Goal: Information Seeking & Learning: Learn about a topic

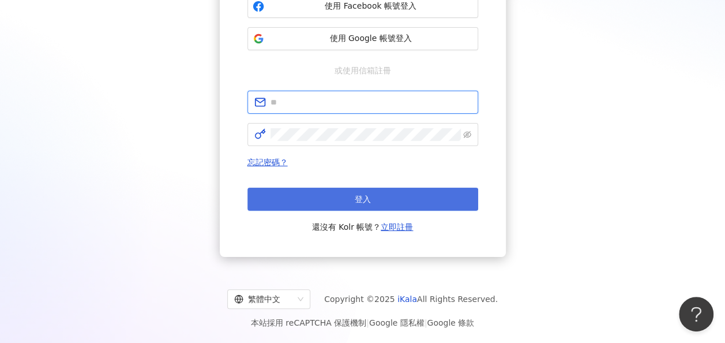
type input "**********"
click at [401, 187] on button "登入" at bounding box center [362, 198] width 231 height 23
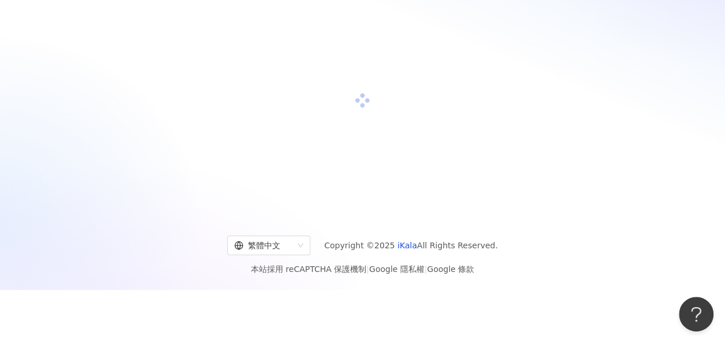
scroll to position [150, 0]
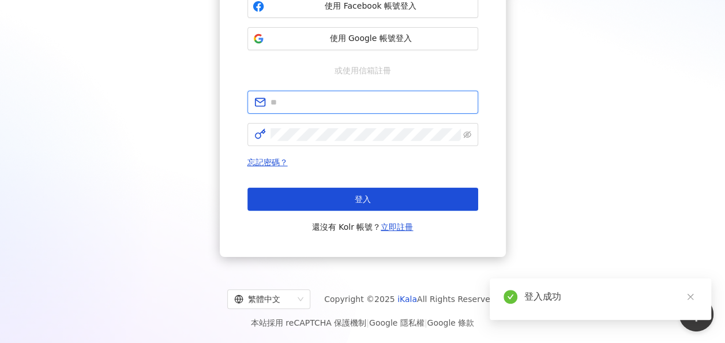
type input "**********"
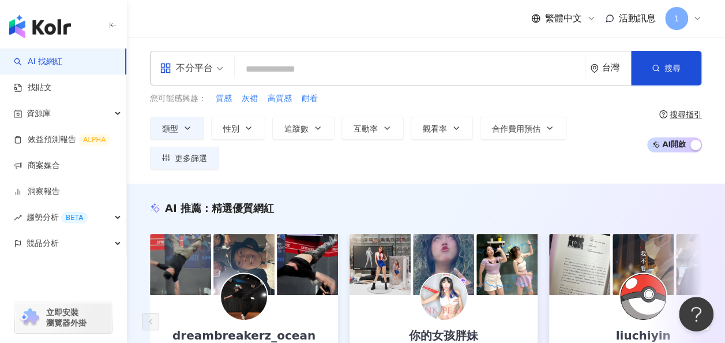
click at [314, 68] on input "search" at bounding box center [409, 69] width 341 height 22
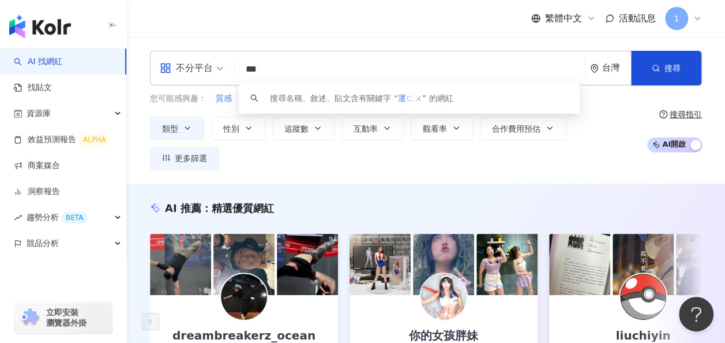
type input "**"
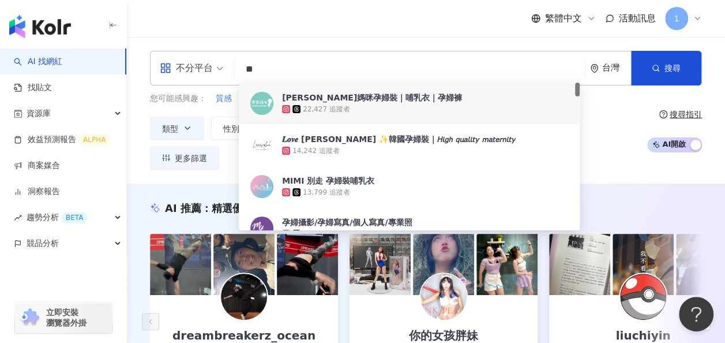
click at [394, 62] on input "**" at bounding box center [409, 69] width 341 height 22
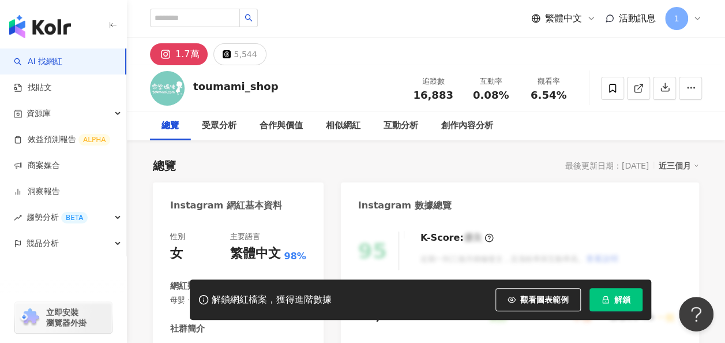
click at [56, 56] on link "AI 找網紅" at bounding box center [38, 62] width 48 height 12
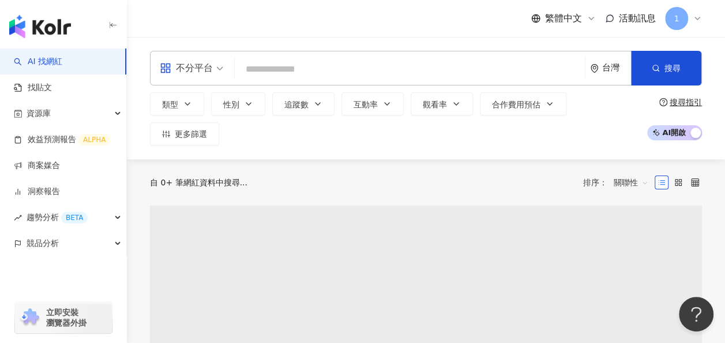
click at [328, 74] on input "search" at bounding box center [409, 69] width 341 height 22
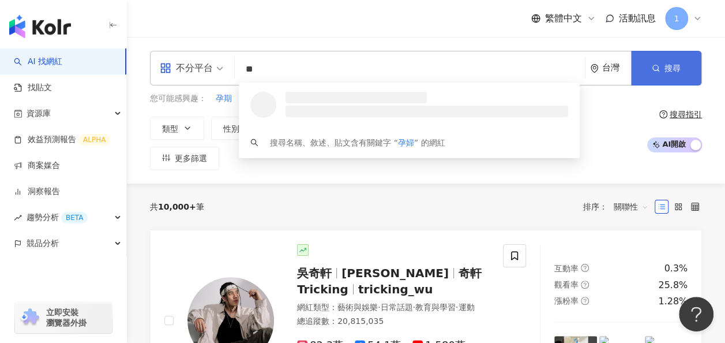
type input "**"
click at [684, 69] on button "搜尋" at bounding box center [666, 68] width 70 height 35
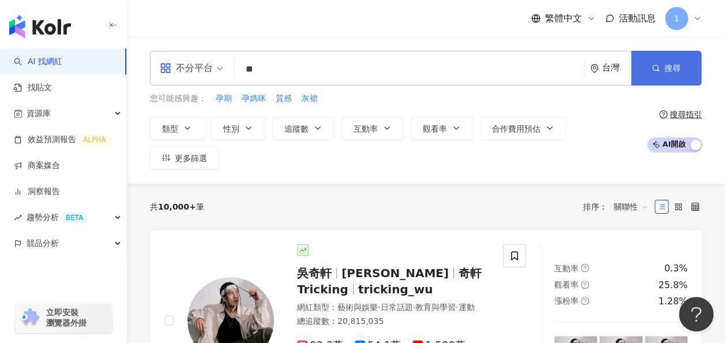
click at [684, 69] on button "搜尋" at bounding box center [666, 68] width 70 height 35
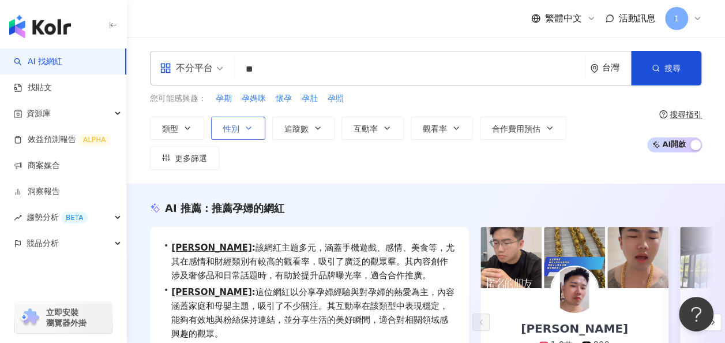
click at [230, 126] on span "性別" at bounding box center [231, 128] width 16 height 9
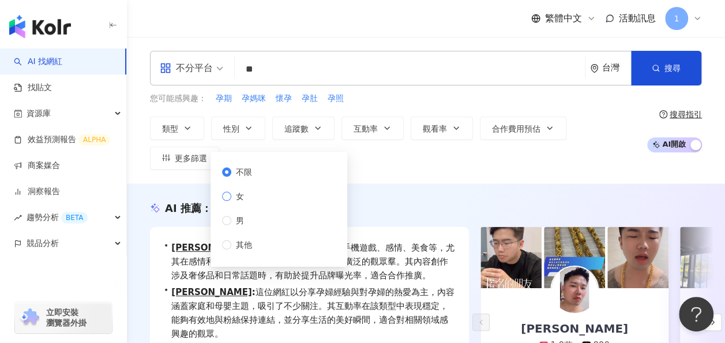
click at [252, 195] on label "女" at bounding box center [239, 196] width 35 height 13
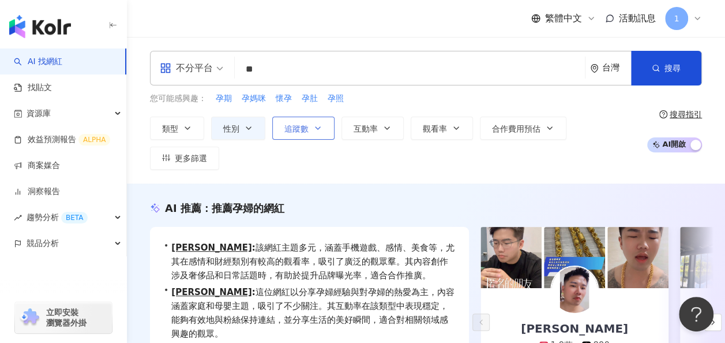
click at [293, 124] on span "追蹤數" at bounding box center [296, 128] width 24 height 9
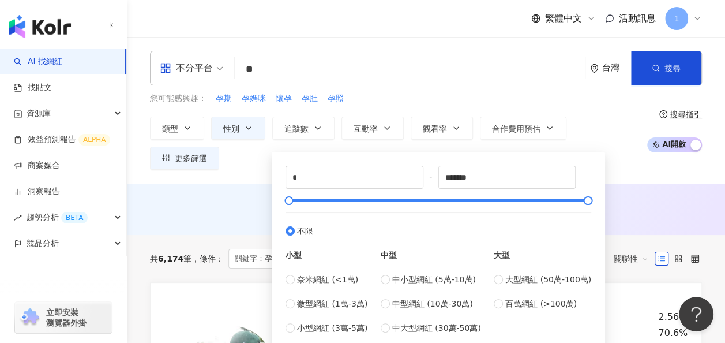
scroll to position [58, 0]
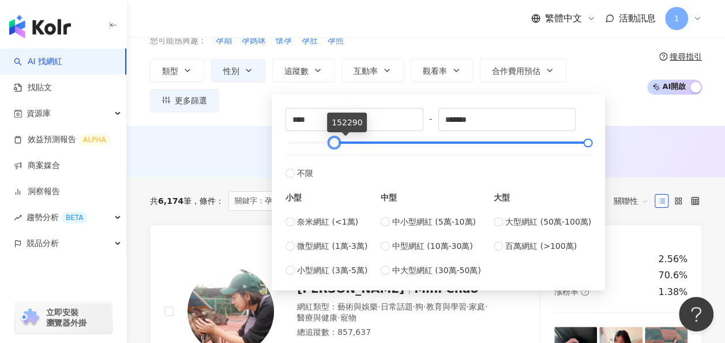
type input "*"
drag, startPoint x: 288, startPoint y: 142, endPoint x: 271, endPoint y: 152, distance: 20.2
click at [272, 152] on div "* - ******* 不限 小型 奈米網紅 (<1萬) 微型網紅 (1萬-3萬) 小型網紅 (3萬-5萬) 中型 中小型網紅 (5萬-10萬) 中型網紅 (…" at bounding box center [438, 192] width 333 height 196
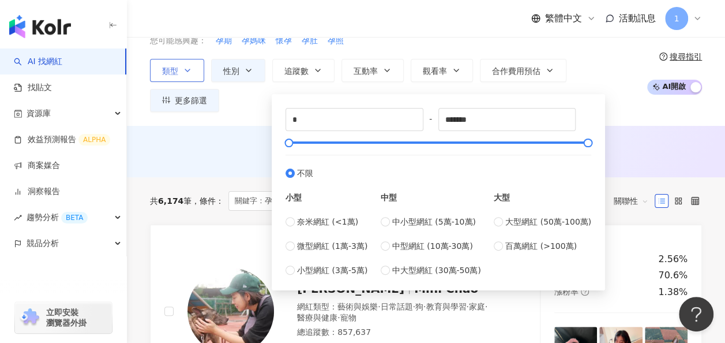
click at [200, 60] on button "類型" at bounding box center [177, 70] width 54 height 23
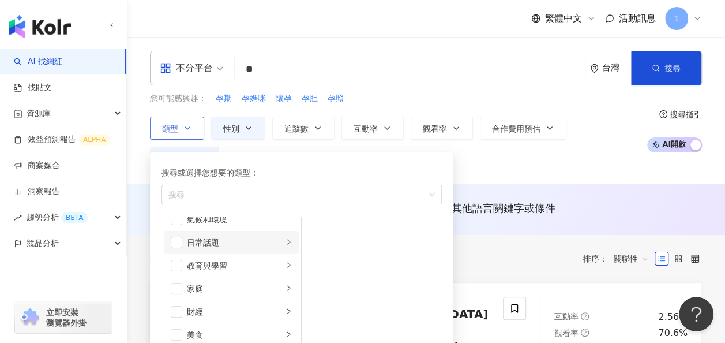
click at [241, 239] on div "日常話題" at bounding box center [235, 242] width 96 height 13
click at [256, 265] on div "教育與學習" at bounding box center [235, 265] width 96 height 13
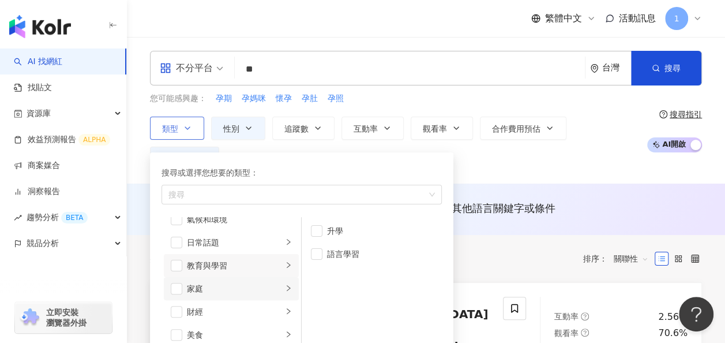
click at [237, 287] on div "家庭" at bounding box center [235, 288] width 96 height 13
drag, startPoint x: 316, startPoint y: 226, endPoint x: 318, endPoint y: 239, distance: 12.9
click at [316, 226] on span "button" at bounding box center [317, 231] width 12 height 12
click at [321, 256] on span "button" at bounding box center [317, 254] width 12 height 12
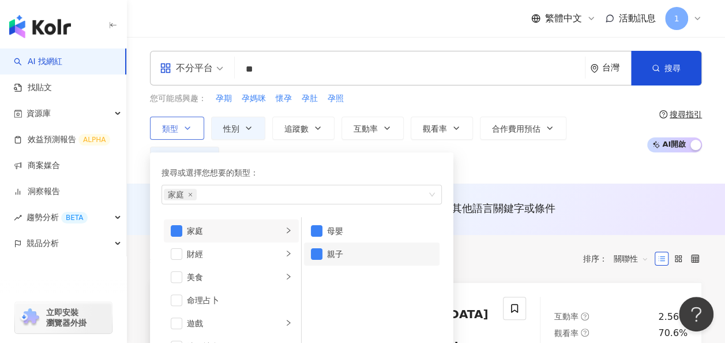
click at [335, 251] on div "親子" at bounding box center [380, 253] width 106 height 13
click at [336, 227] on div "母嬰" at bounding box center [380, 230] width 106 height 13
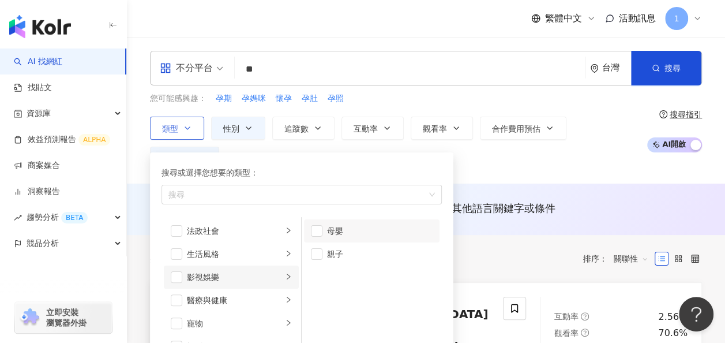
scroll to position [288, 0]
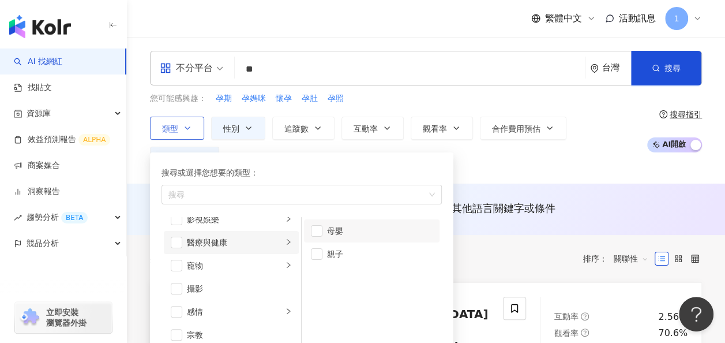
click at [243, 246] on div "醫療與健康" at bounding box center [235, 242] width 96 height 13
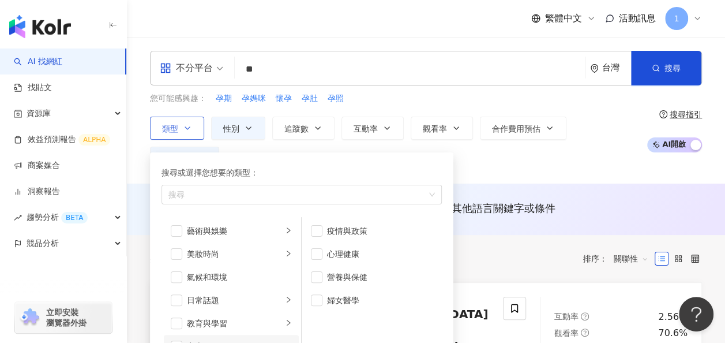
scroll to position [58, 0]
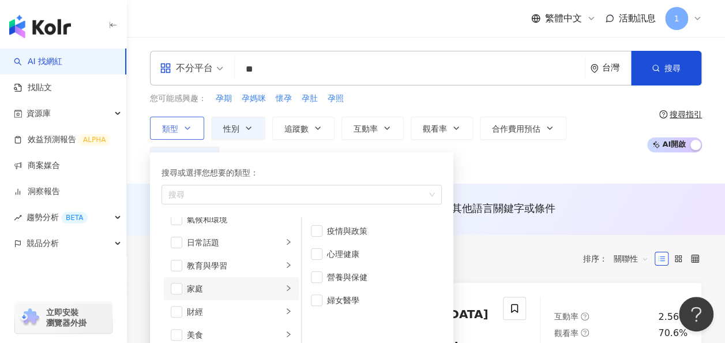
click at [251, 285] on div "家庭" at bounding box center [235, 288] width 96 height 13
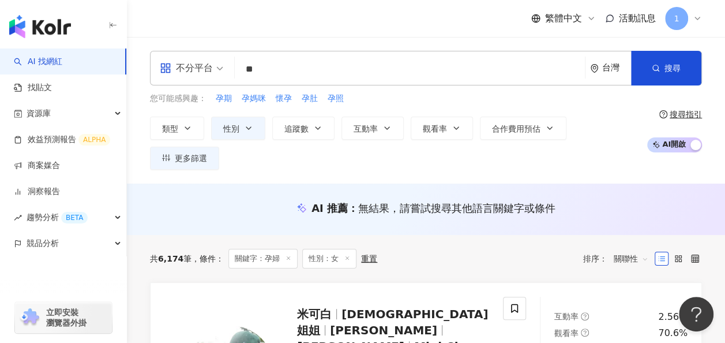
click at [144, 141] on div "不分平台 ** 台灣 搜尋 loading 搜尋名稱、敘述、貼文含有關鍵字 “ 孕婦 ” 的網紅 您可能感興趣： 孕期 孕媽咪 懷孕 孕肚 孕照 類型 搜尋或…" at bounding box center [426, 110] width 598 height 146
click at [629, 249] on span "關聯性" at bounding box center [631, 258] width 35 height 18
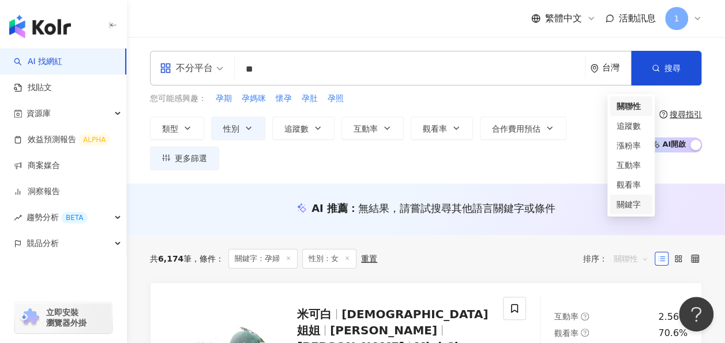
click at [631, 205] on div "關鍵字" at bounding box center [631, 204] width 29 height 13
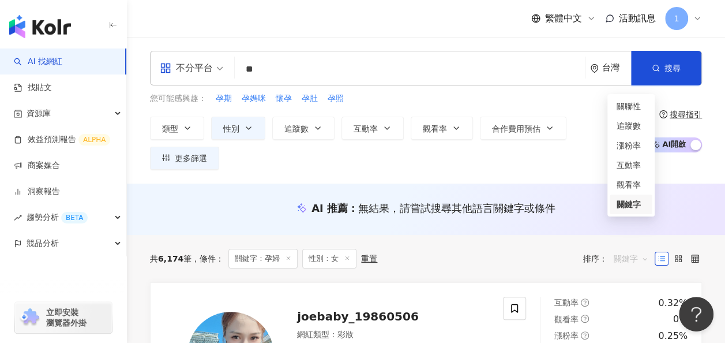
click at [643, 249] on span "關鍵字" at bounding box center [631, 258] width 35 height 18
click at [636, 106] on div "關聯性" at bounding box center [631, 106] width 29 height 13
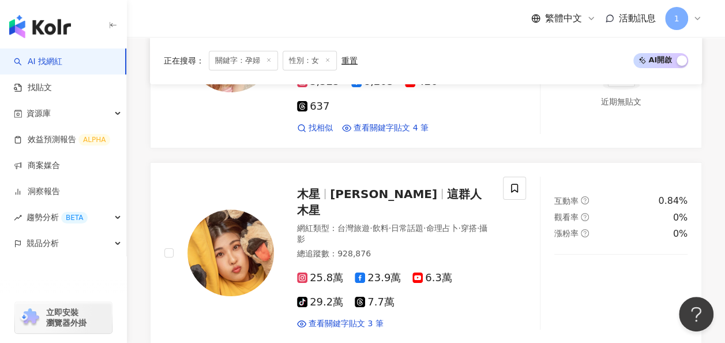
scroll to position [1903, 0]
